Goal: Navigation & Orientation: Understand site structure

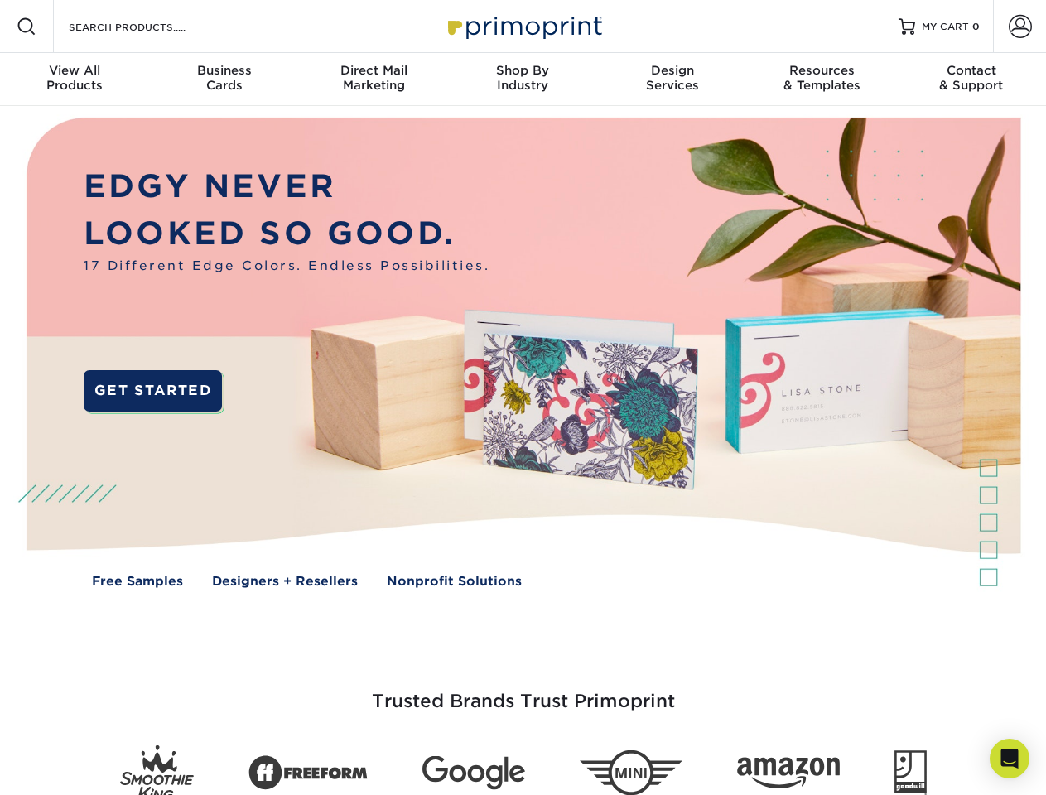
click at [523, 398] on img at bounding box center [522, 365] width 1035 height 518
click at [27, 27] on span at bounding box center [27, 27] width 20 height 20
click at [1020, 27] on span at bounding box center [1020, 26] width 23 height 23
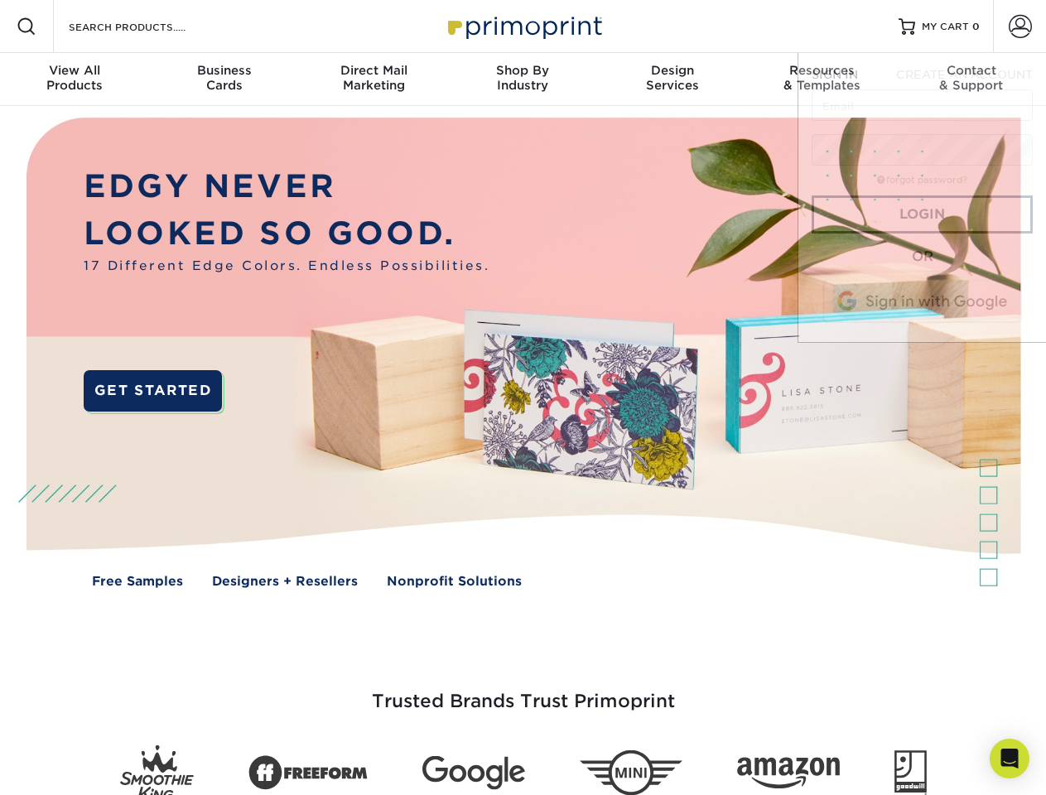
click at [75, 80] on div "View All Products" at bounding box center [74, 78] width 149 height 30
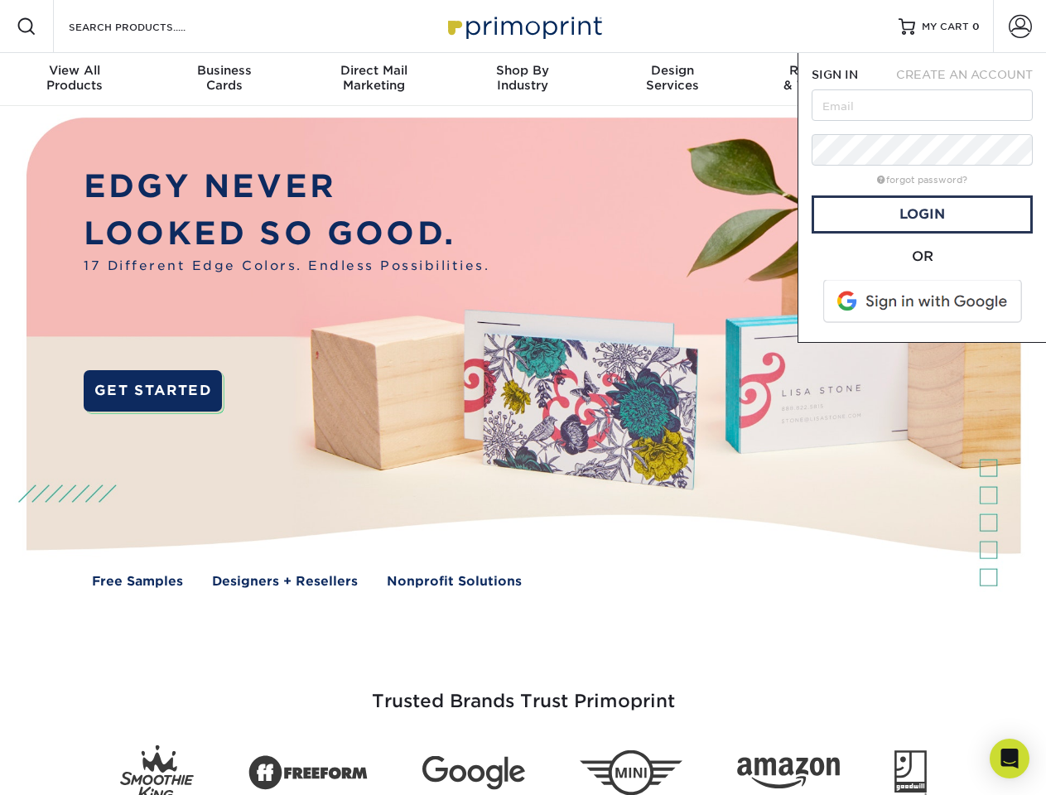
click at [224, 80] on div "Business Cards" at bounding box center [223, 78] width 149 height 30
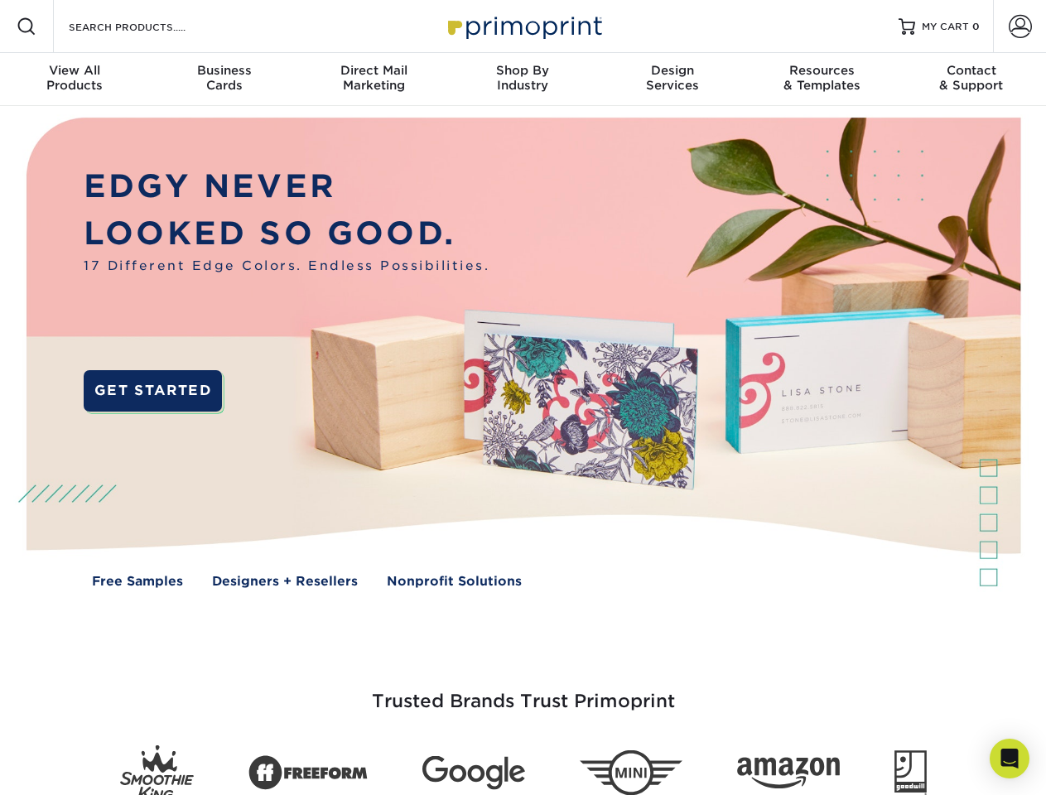
click at [374, 80] on div "Direct Mail Marketing" at bounding box center [373, 78] width 149 height 30
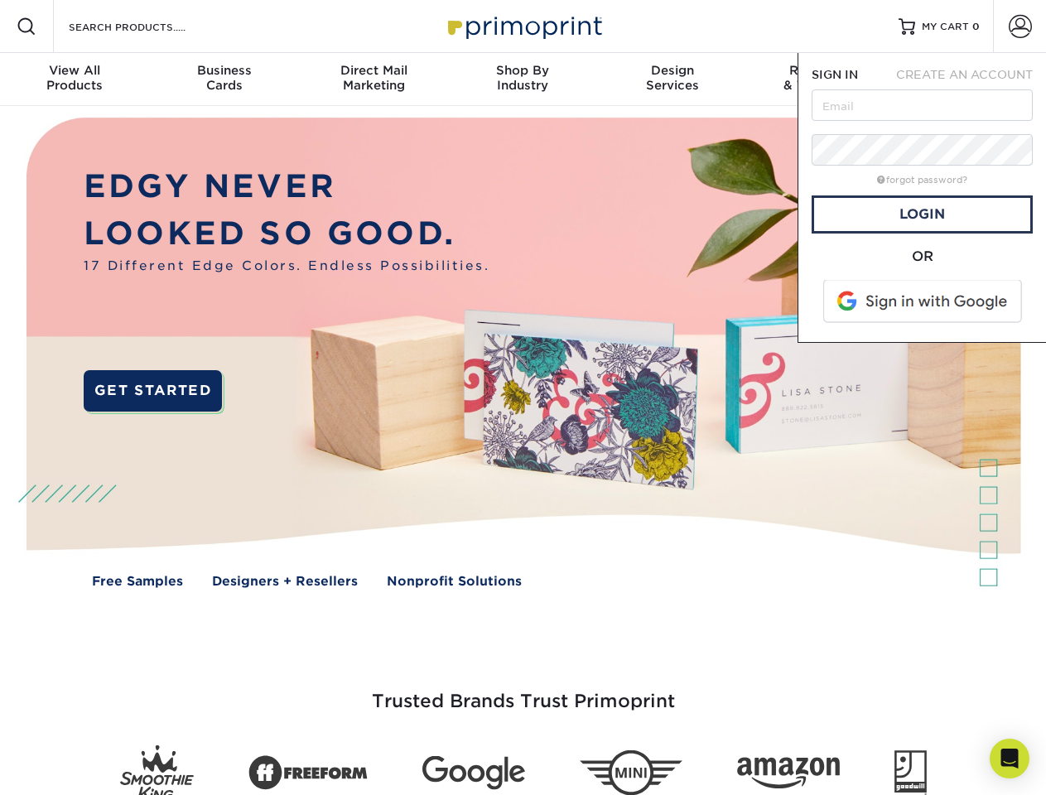
click at [523, 80] on div "Shop By Industry" at bounding box center [522, 78] width 149 height 30
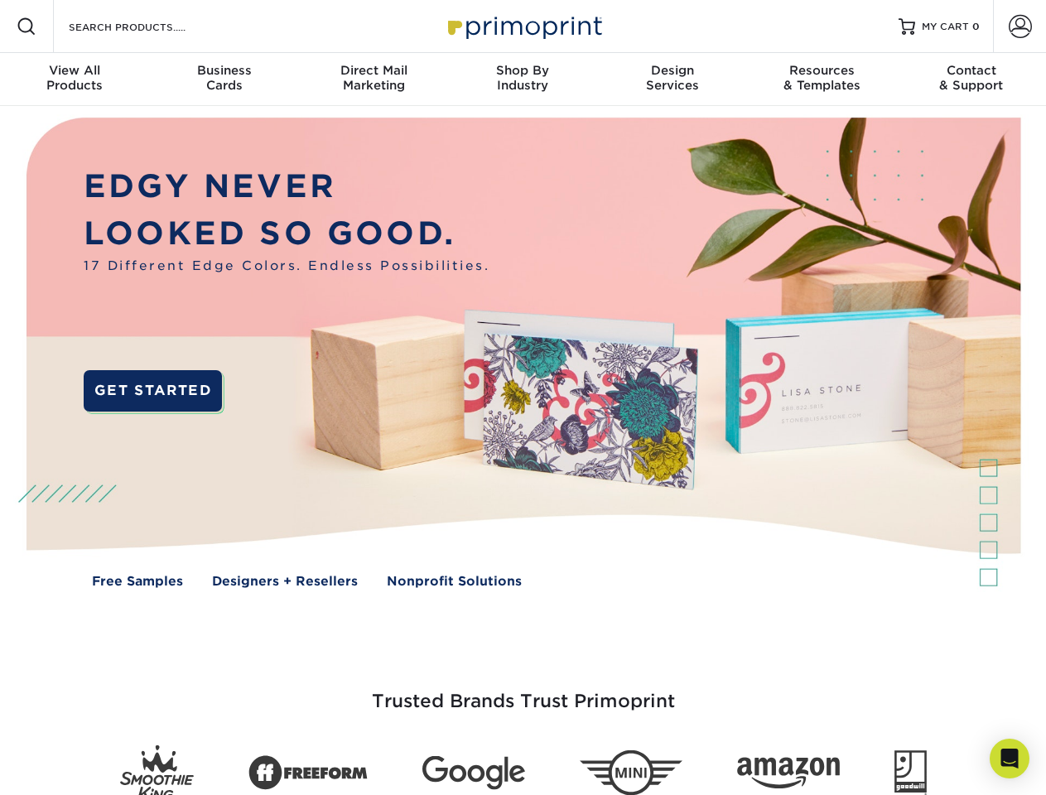
click at [673, 80] on div "Design Services" at bounding box center [672, 78] width 149 height 30
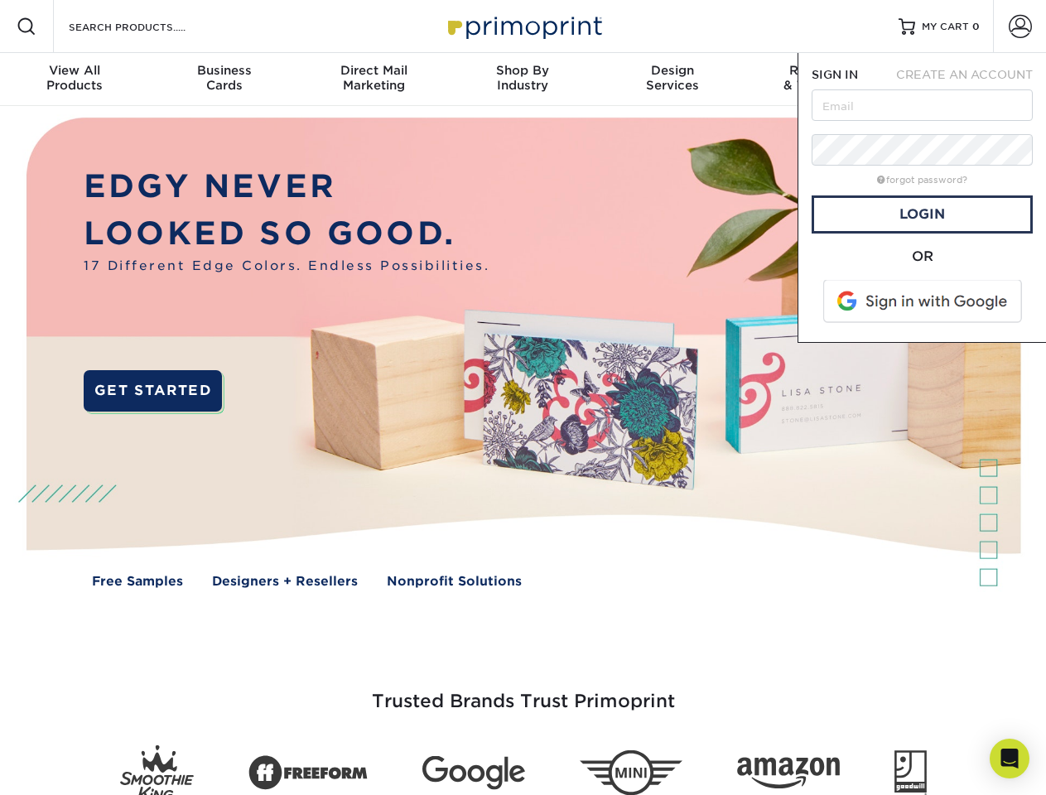
click at [822, 80] on span "SIGN IN" at bounding box center [835, 74] width 46 height 13
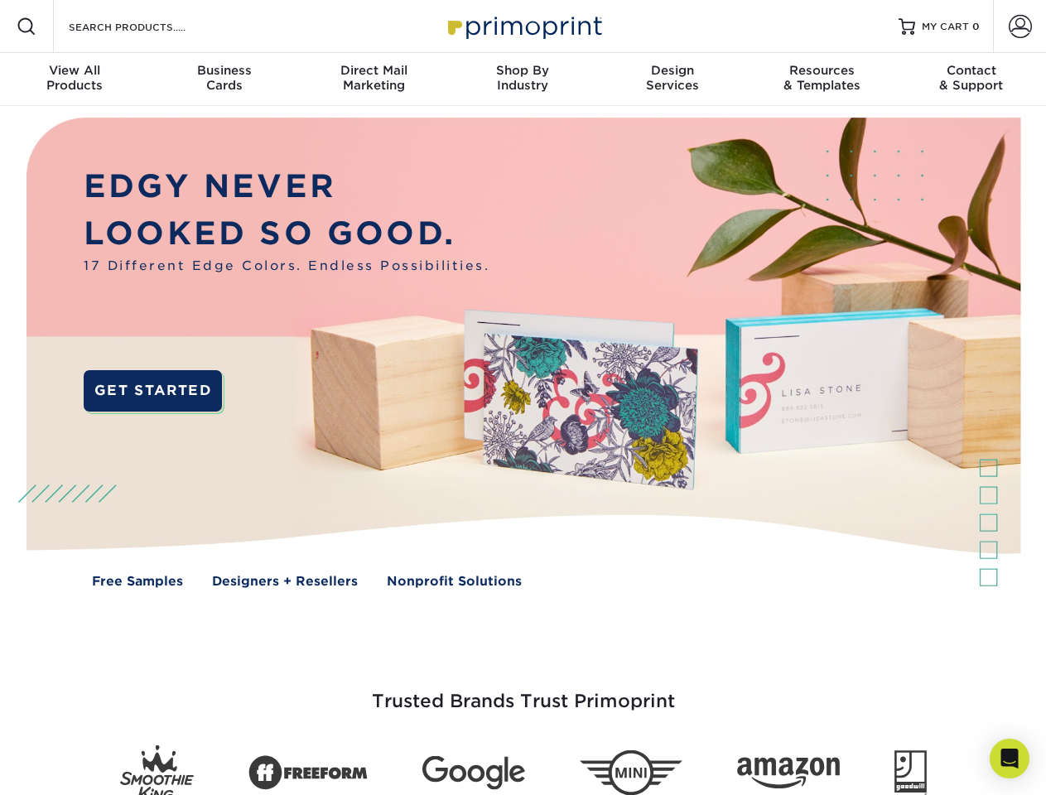
click at [972, 80] on div "Contact & Support" at bounding box center [971, 78] width 149 height 30
